Goal: Check status: Check status

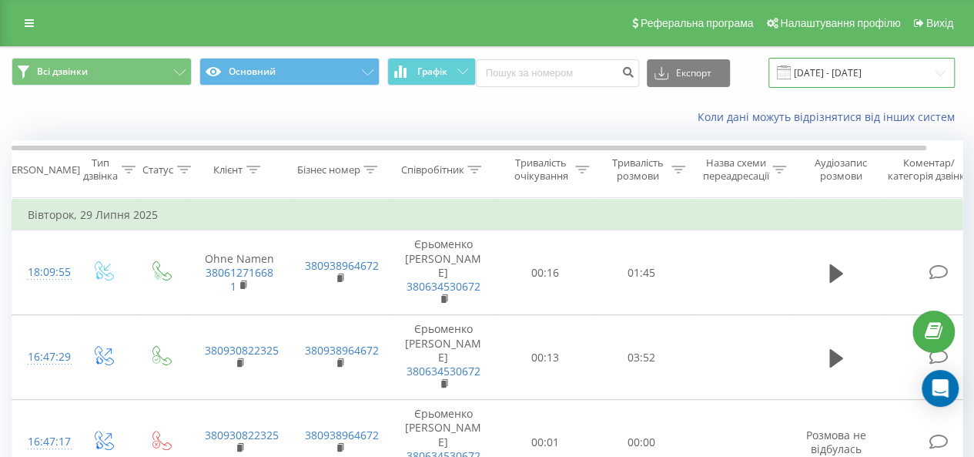
click at [816, 71] on input "[DATE] - [DATE]" at bounding box center [862, 73] width 186 height 30
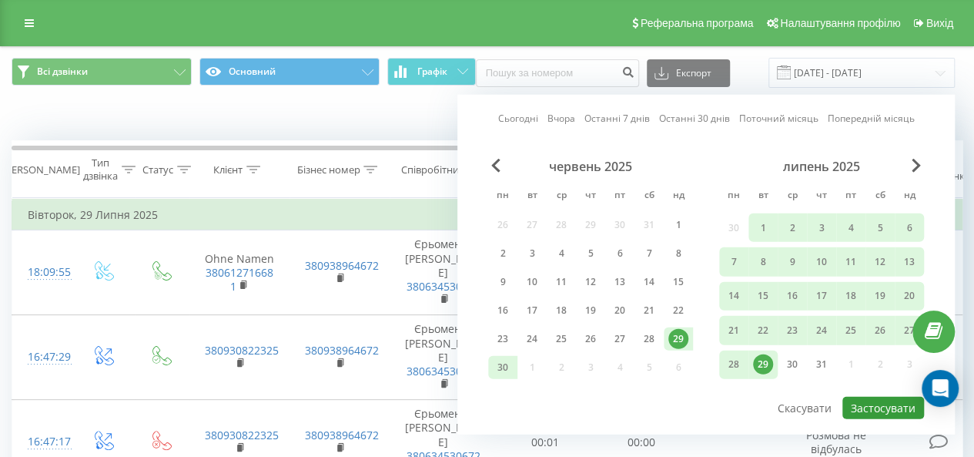
click at [880, 400] on button "Застосувати" at bounding box center [884, 408] width 82 height 22
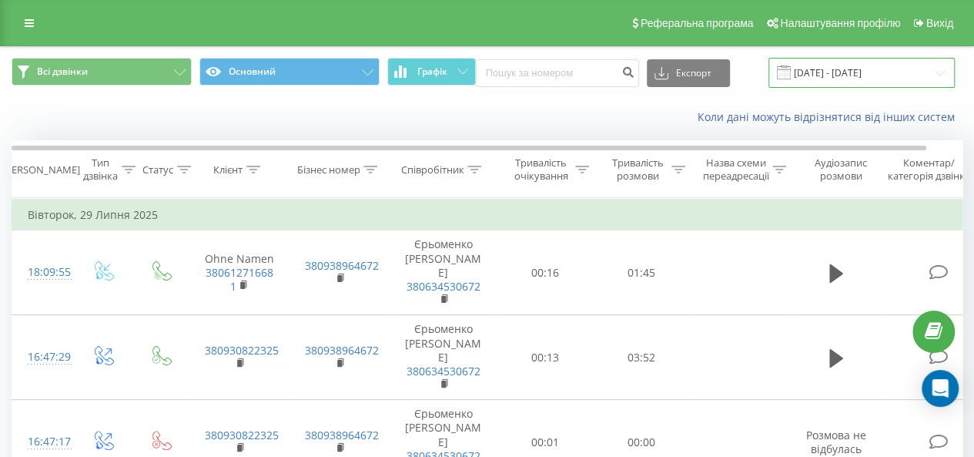
click at [841, 75] on input "[DATE] - [DATE]" at bounding box center [862, 73] width 186 height 30
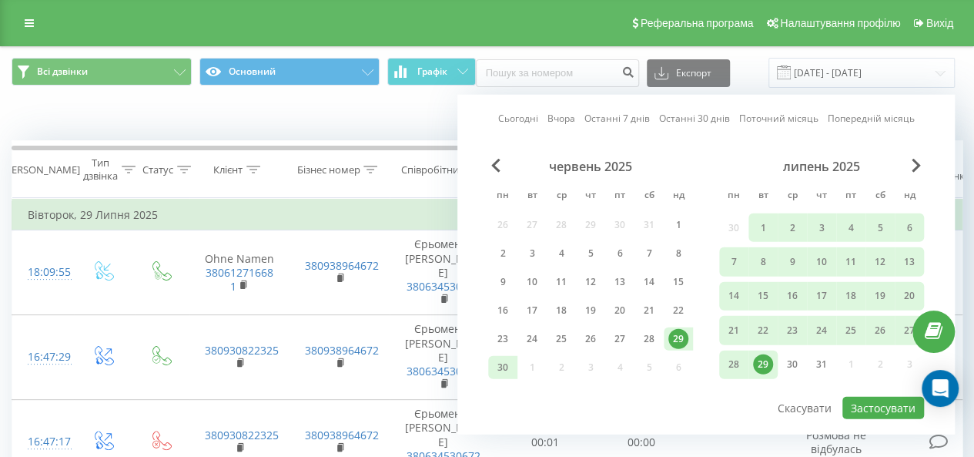
click at [565, 114] on link "Вчора" at bounding box center [562, 118] width 28 height 15
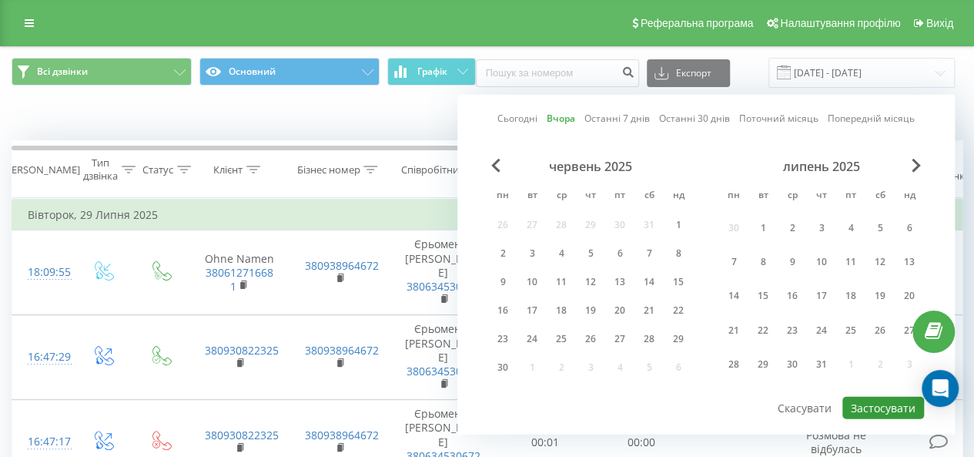
click at [883, 409] on button "Застосувати" at bounding box center [884, 408] width 82 height 22
type input "[DATE] - [DATE]"
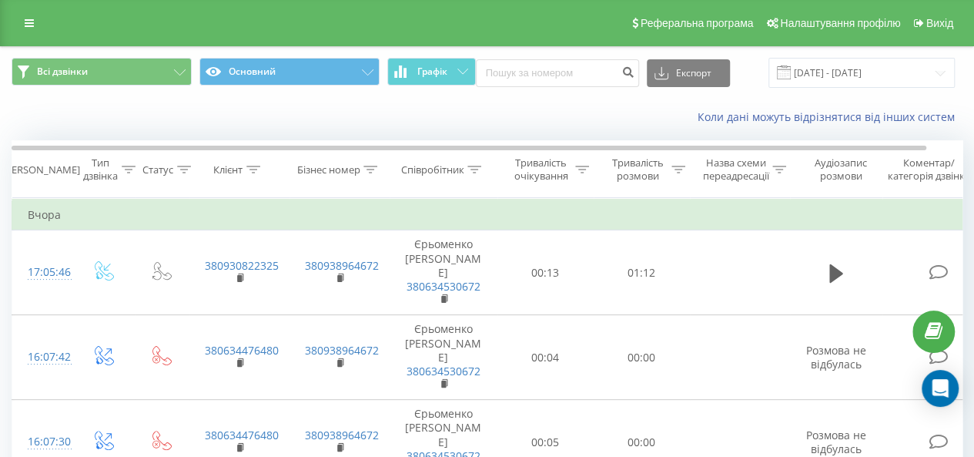
scroll to position [662, 0]
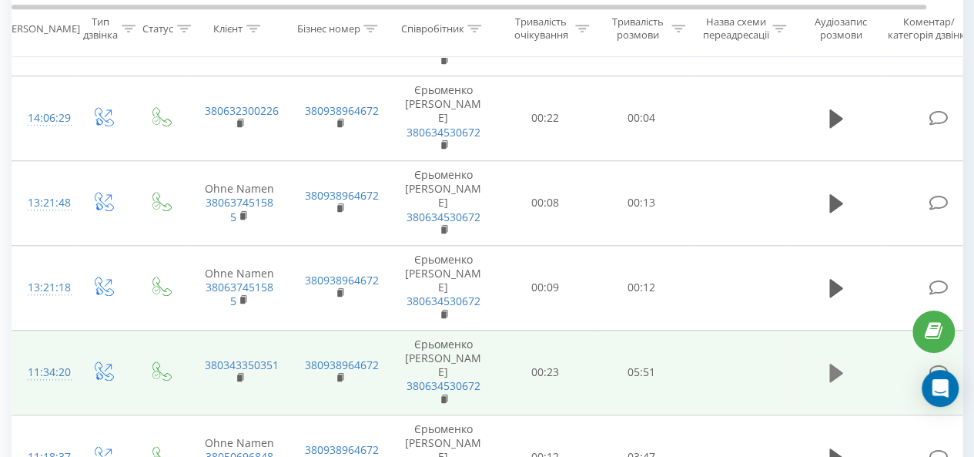
click at [840, 362] on icon at bounding box center [836, 373] width 14 height 22
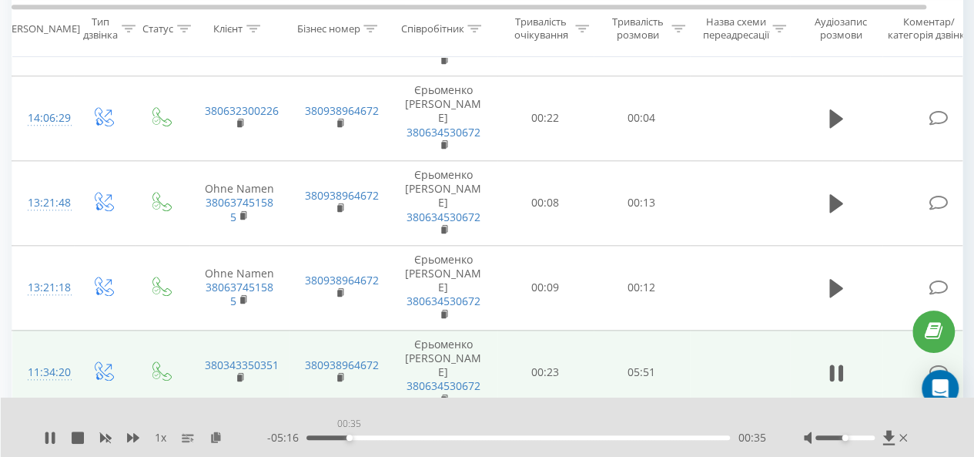
click at [349, 440] on div "00:35" at bounding box center [519, 437] width 424 height 5
click at [419, 440] on div "00:58" at bounding box center [519, 437] width 424 height 5
click at [459, 440] on div "01:36" at bounding box center [519, 437] width 424 height 5
click at [513, 438] on div "00:00" at bounding box center [519, 437] width 424 height 5
click at [588, 437] on div "03:16" at bounding box center [519, 437] width 424 height 5
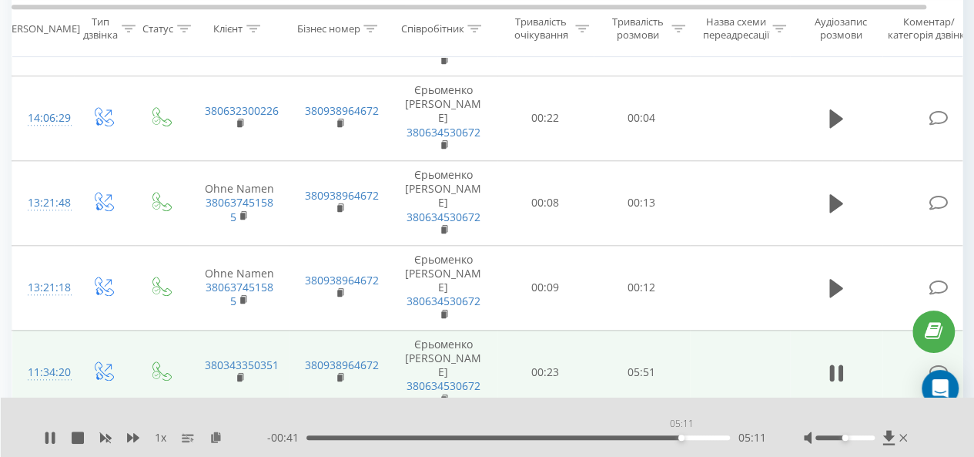
click at [681, 438] on div "05:11" at bounding box center [519, 437] width 424 height 5
